Goal: Answer question/provide support: Answer question/provide support

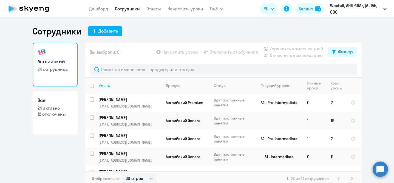
select select "30"
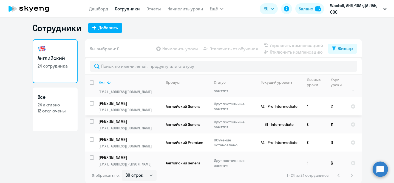
scroll to position [28, 0]
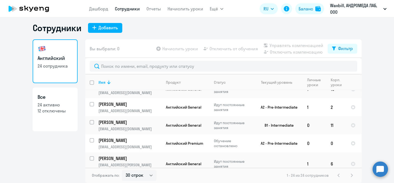
click at [380, 170] on circle at bounding box center [379, 169] width 15 height 15
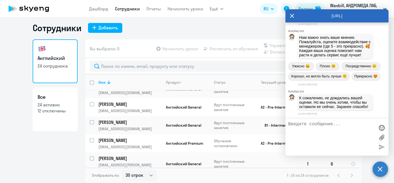
scroll to position [6957, 0]
click at [340, 134] on textarea at bounding box center [331, 137] width 87 height 31
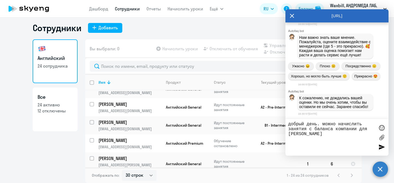
click at [369, 123] on textarea "добрый день. можно начислить занятия с баланса компании для [PERSON_NAME]" at bounding box center [331, 137] width 87 height 31
click at [352, 135] on textarea "добрый день. можно начислить 3 занятия с баланса компании для [PERSON_NAME]" at bounding box center [331, 137] width 87 height 31
click at [357, 130] on textarea "добрый день. можно начислить 3 занятия с баланса компании для [PERSON_NAME]" at bounding box center [331, 137] width 87 height 31
click at [373, 139] on textarea "добрый день. можно начислить 3 занятия с баланса компании ( и одно занятие с ба…" at bounding box center [331, 137] width 87 height 31
type textarea "добрый день. можно начислить 3 занятия с баланса компании ( и одно занятие с ба…"
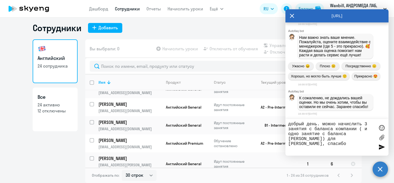
click at [381, 147] on div at bounding box center [381, 147] width 8 height 8
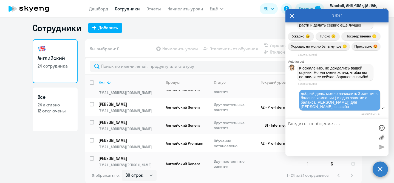
scroll to position [7032, 0]
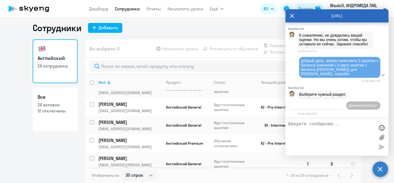
click at [342, 104] on span "Операционное сопровождение" at bounding box center [316, 106] width 52 height 4
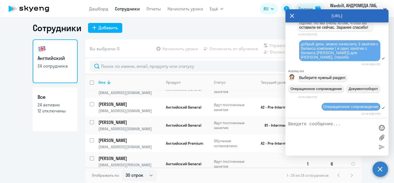
scroll to position [7050, 0]
click at [349, 93] on div "Операционное сопровождение Документооборот" at bounding box center [336, 89] width 103 height 12
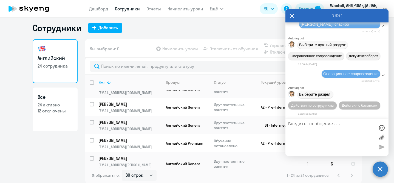
scroll to position [7084, 0]
click at [327, 105] on span "Действия по сотрудникам" at bounding box center [312, 106] width 42 height 4
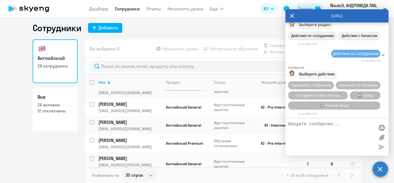
scroll to position [7156, 0]
click at [326, 83] on span "Подключить к обучению" at bounding box center [311, 85] width 40 height 4
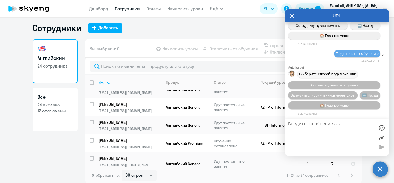
scroll to position [7032, 0]
drag, startPoint x: 301, startPoint y: 48, endPoint x: 358, endPoint y: 58, distance: 58.4
copy span "добрый день. можно начислить 3 занятия с баланса компании ( и одно занятие с ба…"
click at [313, 121] on div at bounding box center [336, 137] width 103 height 37
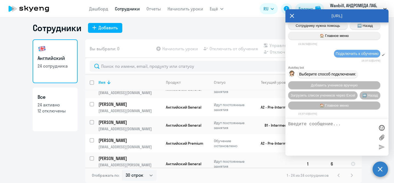
click at [313, 125] on textarea at bounding box center [331, 137] width 87 height 31
paste textarea "добрый день. можно начислить 3 занятия с баланса компании ( и одно занятие с ба…"
type textarea "добрый день. можно начислить 3 занятия с баланса компании ( и одно занятие с ба…"
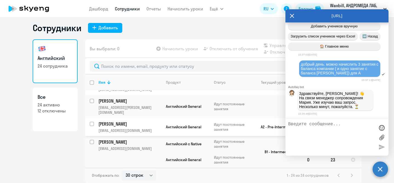
scroll to position [89, 0]
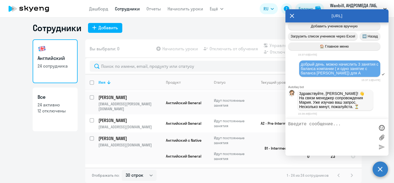
click at [292, 16] on icon at bounding box center [292, 16] width 4 height 4
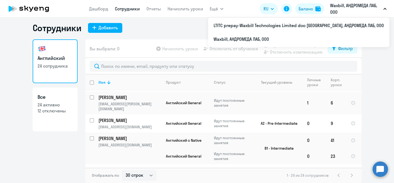
click at [384, 7] on button "Waxbill, АНДРОМЕДА ЛАБ, ООО" at bounding box center [358, 8] width 62 height 13
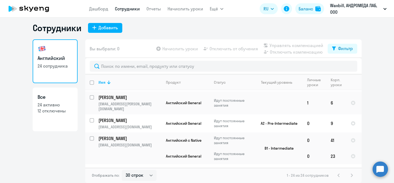
click at [384, 8] on icon "button" at bounding box center [384, 9] width 3 height 2
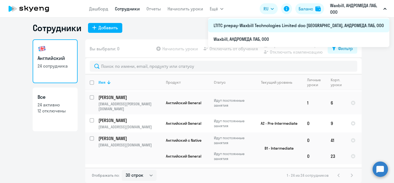
click at [358, 27] on li "LTITC prepay-Waxbill Technologies Limited doo [GEOGRAPHIC_DATA], АНДРОМЕДА ЛАБ,…" at bounding box center [298, 26] width 181 height 14
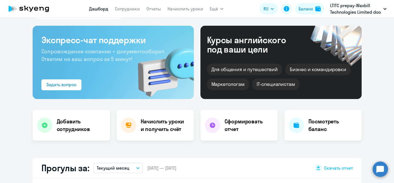
select select "30"
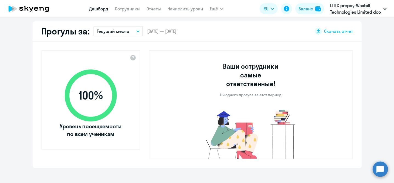
scroll to position [121, 0]
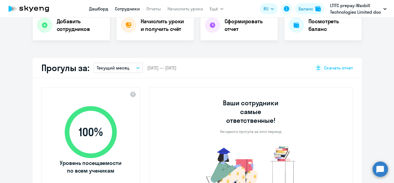
click at [124, 9] on link "Сотрудники" at bounding box center [127, 8] width 25 height 5
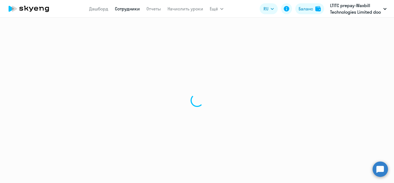
select select "30"
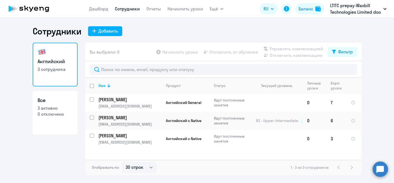
click at [381, 171] on circle at bounding box center [379, 169] width 15 height 15
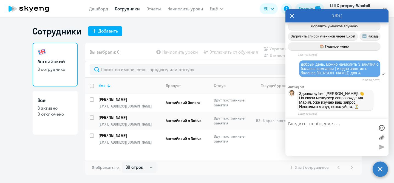
click at [24, 157] on ng-component "Сотрудники Добавить Английский 3 сотрудника Все 3 активно 0 отключено Вы выбрал…" at bounding box center [197, 101] width 394 height 150
click at [292, 17] on icon at bounding box center [292, 15] width 4 height 13
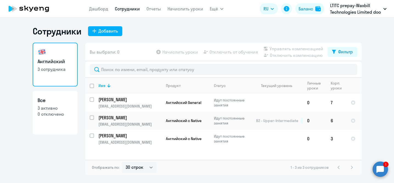
click at [378, 167] on circle at bounding box center [379, 169] width 15 height 15
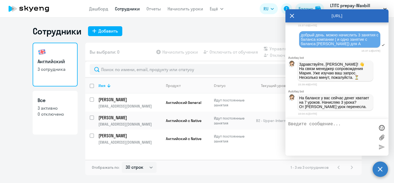
click at [328, 135] on textarea at bounding box center [331, 137] width 87 height 31
type textarea "да. 3 урока она использует до конца месяца"
click at [383, 149] on div at bounding box center [381, 147] width 8 height 8
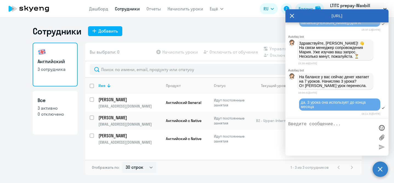
click at [330, 131] on textarea at bounding box center [331, 137] width 87 height 31
type textarea "а еще я бы хотела запросить счет с вашего нового юр лица для следующих учеников"
click at [379, 149] on div at bounding box center [381, 147] width 8 height 8
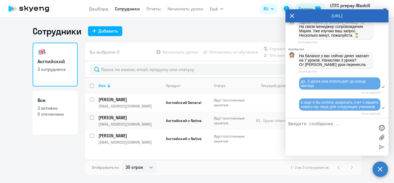
scroll to position [7426, 0]
click at [327, 135] on textarea at bounding box center [331, 137] width 87 height 31
type textarea "В"
click at [299, 136] on textarea "[PERSON_NAME] - 8" at bounding box center [331, 137] width 87 height 31
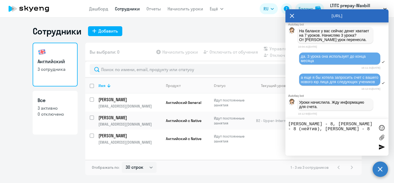
scroll to position [7452, 0]
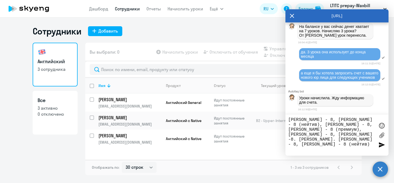
type textarea "[PERSON_NAME] - 8, [PERSON_NAME] - 8 (нейтив), [PERSON_NAME] - 8, [PERSON_NAME]…"
click at [382, 144] on div at bounding box center [381, 145] width 8 height 8
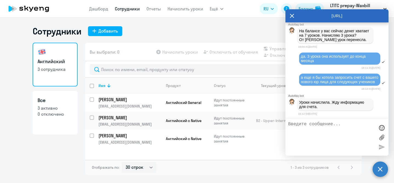
scroll to position [7492, 0]
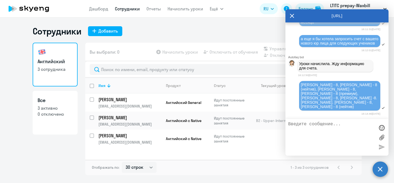
click at [45, 147] on div "Английский 3 сотрудника Все 3 активно 0 отключено" at bounding box center [55, 109] width 45 height 133
click at [291, 16] on icon at bounding box center [292, 15] width 4 height 13
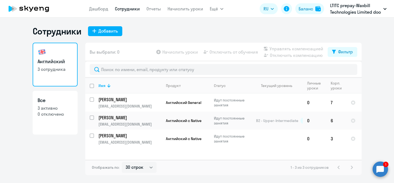
click at [379, 168] on circle at bounding box center [379, 169] width 15 height 15
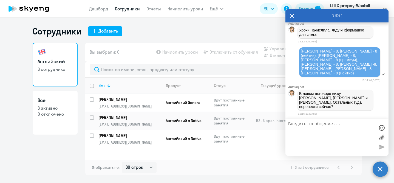
scroll to position [0, 0]
click at [341, 127] on textarea at bounding box center [331, 137] width 87 height 31
type textarea "д"
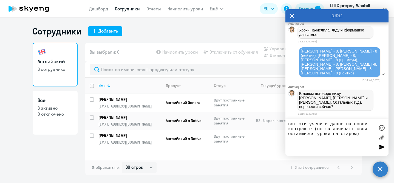
type textarea "вот эти ученики давно на новом контракте (но заканчивают свои оставшиеся уроки …"
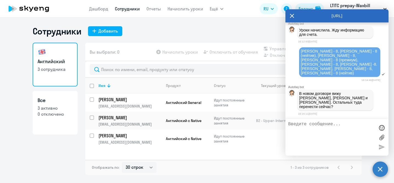
scroll to position [7550, 0]
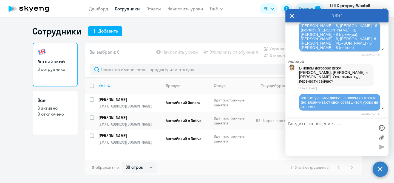
paste textarea "1.[PERSON_NAME] - 8 премиум; 2.[PERSON_NAME] - 8; 3.[PERSON_NAME] - 8; 4. [PERS…"
type textarea "1.[PERSON_NAME] - 8 премиум; 2.[PERSON_NAME] - 8; 3.[PERSON_NAME] - 8; 4. [PERS…"
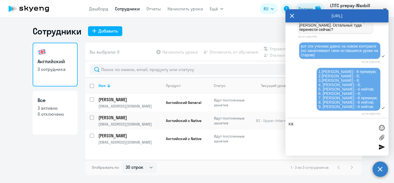
type textarea "х"
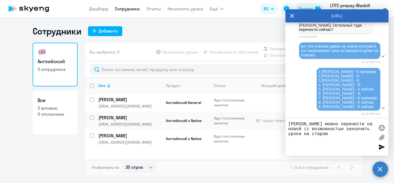
type textarea "[PERSON_NAME] можно перенести на новой (с возможностью закончить уроки на старо…"
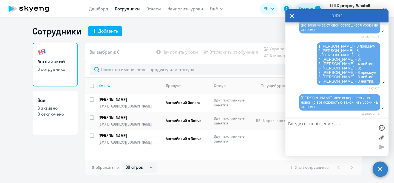
scroll to position [7671, 0]
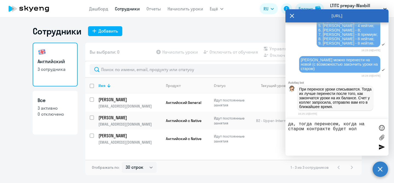
type textarea "да, тогда перенесем, когда на старом контракте будет ноль"
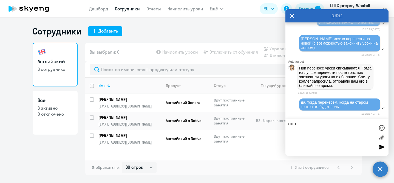
scroll to position [7693, 0]
type textarea "спасибо. жду счет"
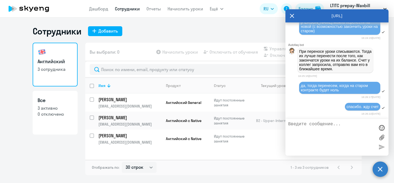
scroll to position [7710, 0]
click at [39, 162] on div "Английский 3 сотрудника Все 3 активно 0 отключено" at bounding box center [55, 109] width 45 height 133
click at [292, 16] on icon at bounding box center [292, 16] width 4 height 4
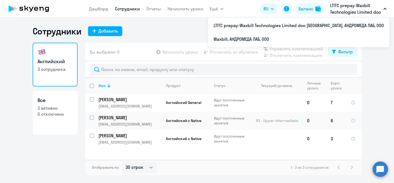
click at [386, 7] on button "LTITC prepay-Waxbill Technologies Limited doo [GEOGRAPHIC_DATA], АНДРОМЕДА ЛАБ,…" at bounding box center [358, 8] width 62 height 13
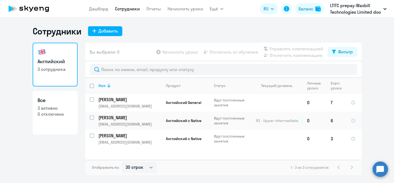
click at [384, 8] on icon "button" at bounding box center [384, 8] width 3 height 1
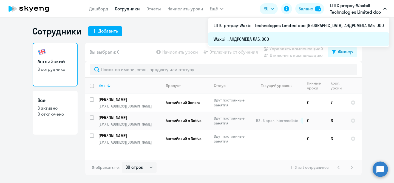
click at [316, 37] on li "Waxbill, АНДРОМЕДА ЛАБ, ООО" at bounding box center [298, 39] width 181 height 14
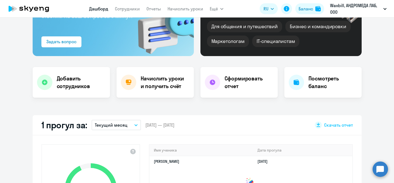
scroll to position [42, 0]
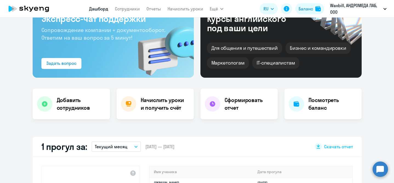
select select "30"
click at [125, 11] on link "Сотрудники" at bounding box center [127, 8] width 25 height 5
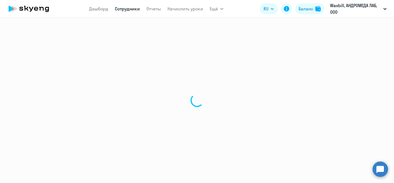
select select "30"
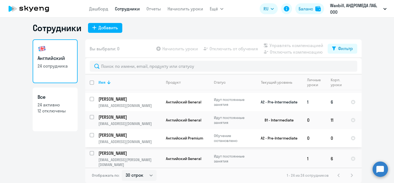
scroll to position [35, 0]
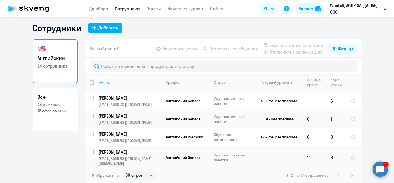
click at [382, 164] on circle at bounding box center [379, 169] width 15 height 15
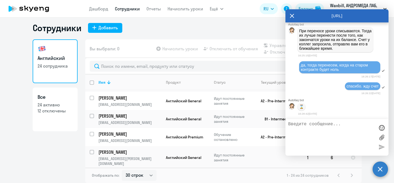
scroll to position [0, 0]
